Goal: Task Accomplishment & Management: Manage account settings

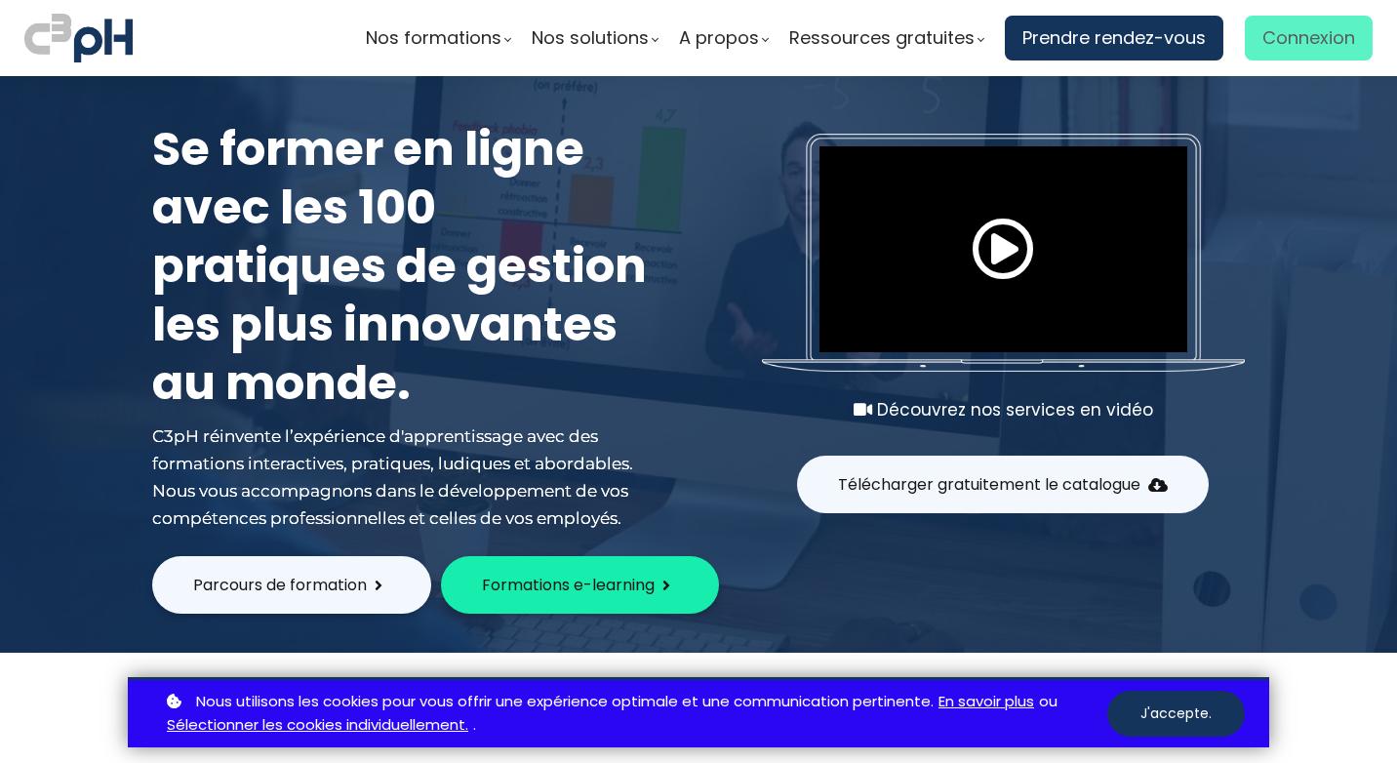
click at [1310, 30] on span "Connexion" at bounding box center [1308, 37] width 93 height 29
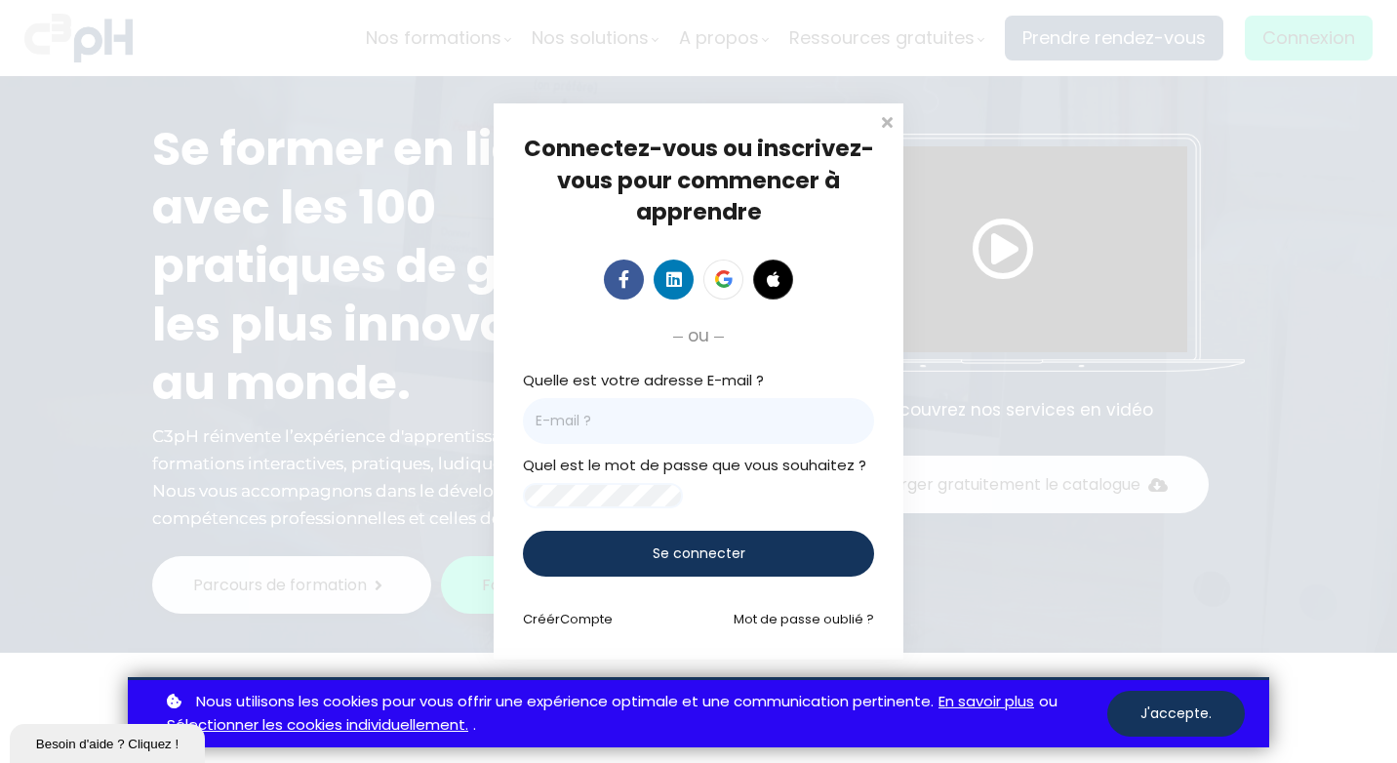
click at [653, 422] on input "email" at bounding box center [698, 421] width 351 height 46
type input "tmrivest@groupebouchersports.com"
click at [687, 547] on div "Se connecter" at bounding box center [698, 554] width 351 height 46
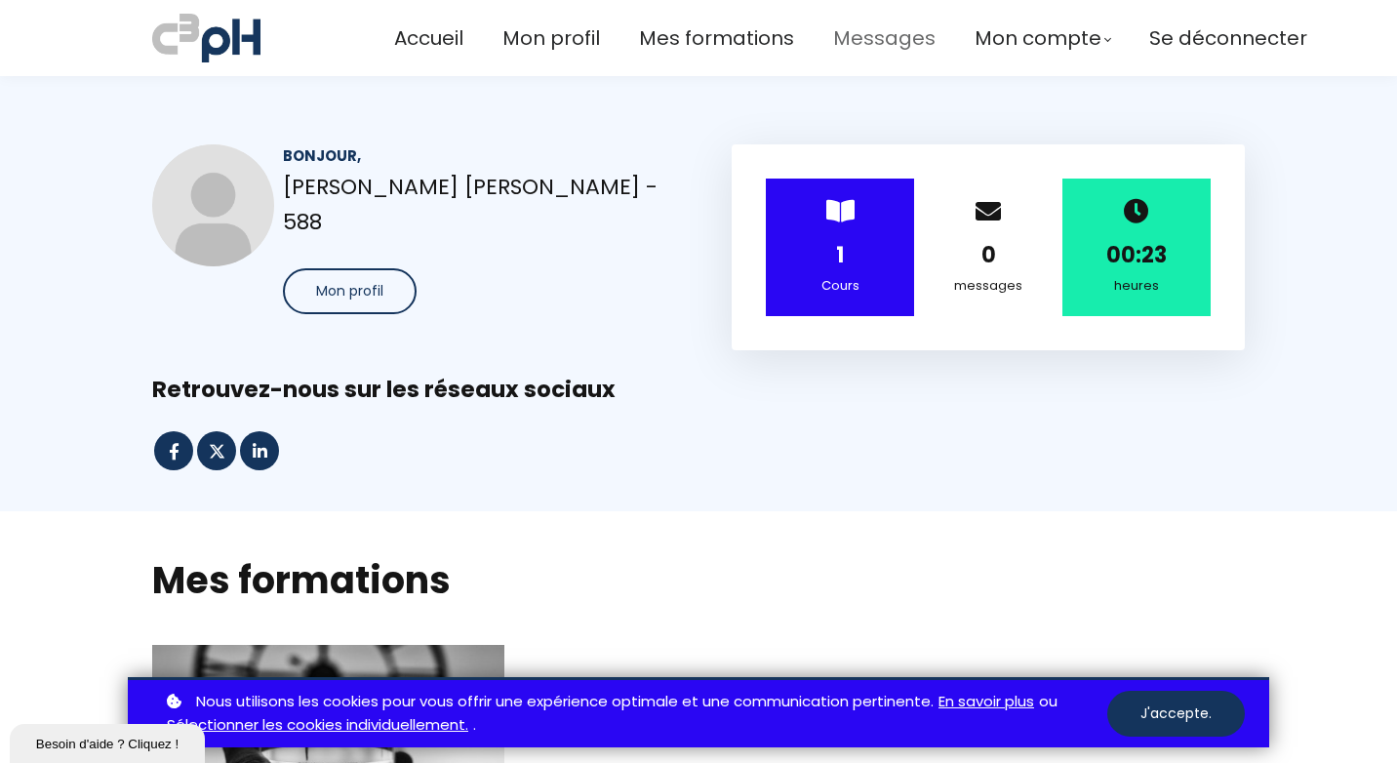
click at [840, 23] on span "Messages" at bounding box center [884, 38] width 102 height 32
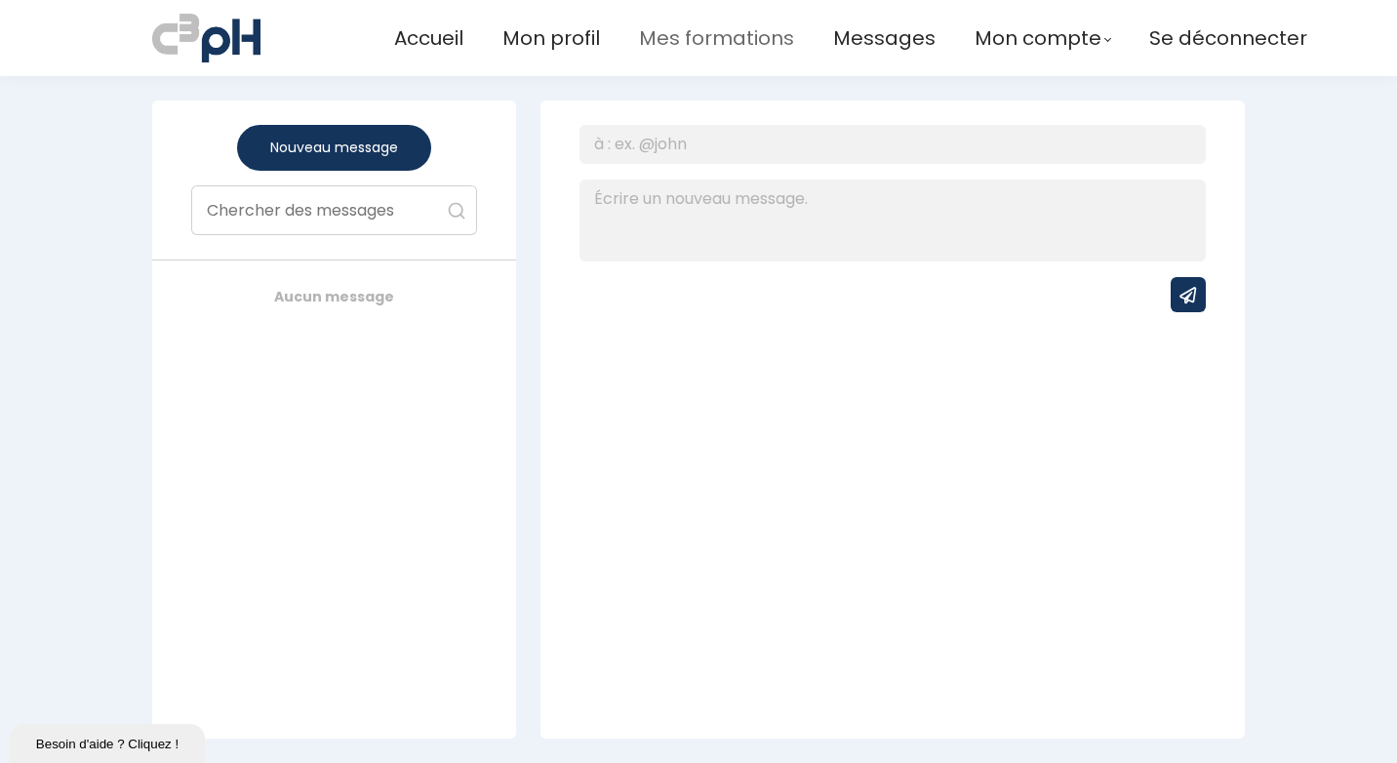
click at [715, 31] on span "Mes formations" at bounding box center [716, 38] width 155 height 32
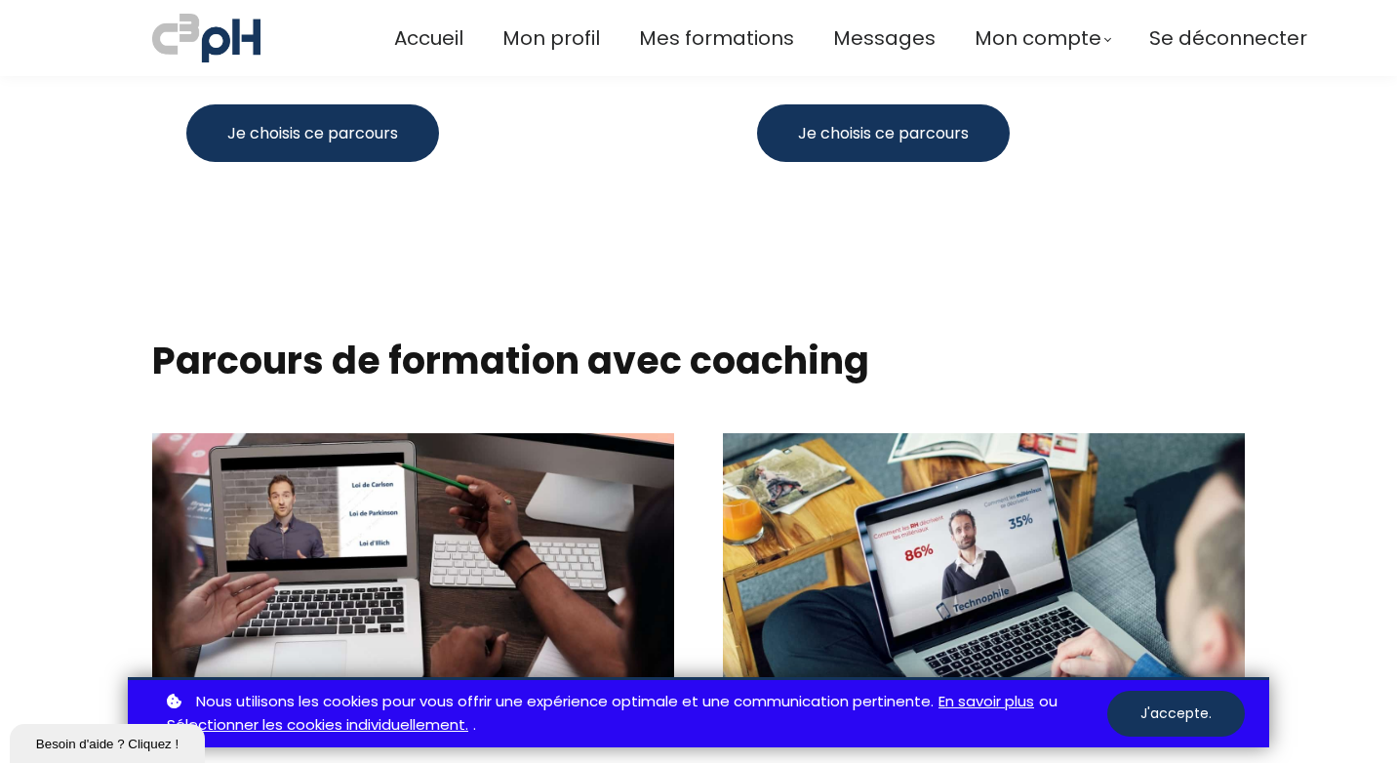
scroll to position [2022, 0]
